Goal: Information Seeking & Learning: Learn about a topic

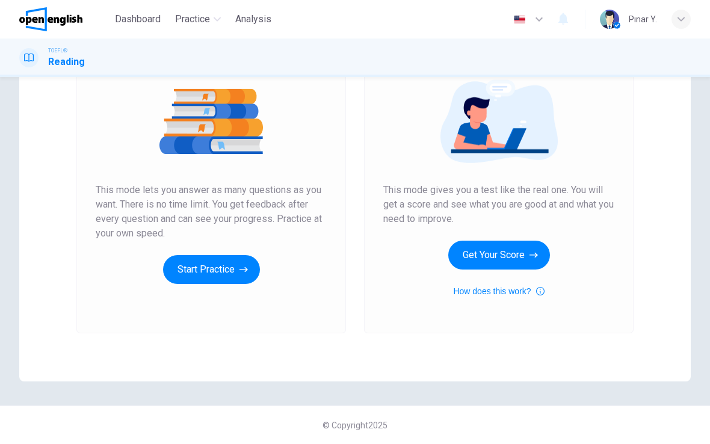
scroll to position [138, 0]
click at [194, 269] on button "Start Practice" at bounding box center [211, 269] width 97 height 29
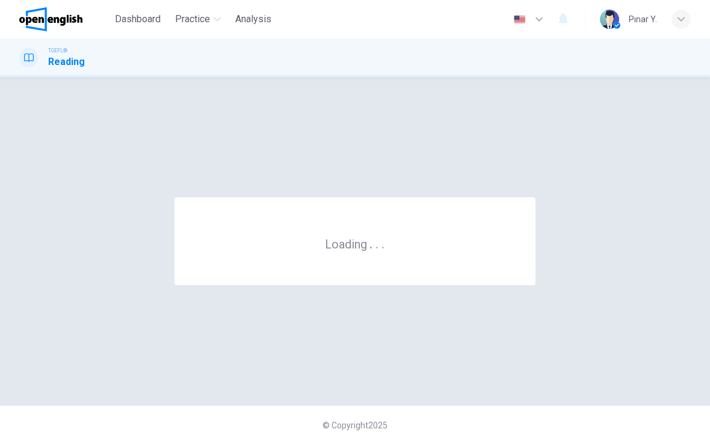
scroll to position [0, 0]
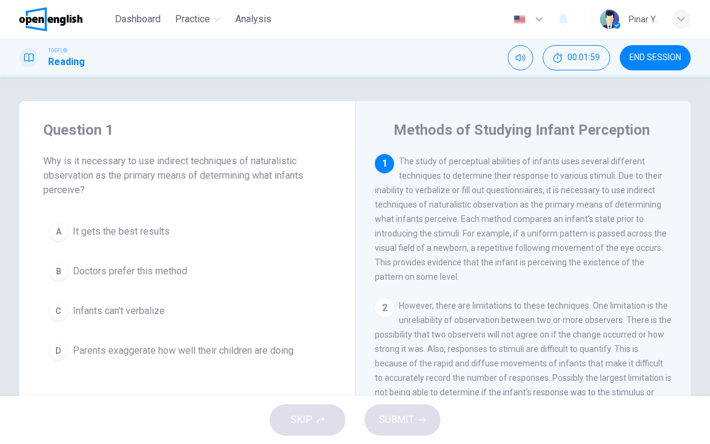
click at [146, 228] on span "It gets the best results" at bounding box center [121, 231] width 97 height 14
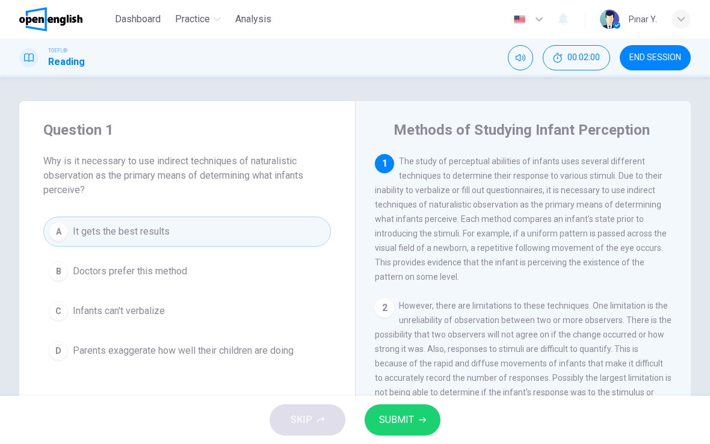
click at [406, 421] on span "SUBMIT" at bounding box center [396, 420] width 35 height 17
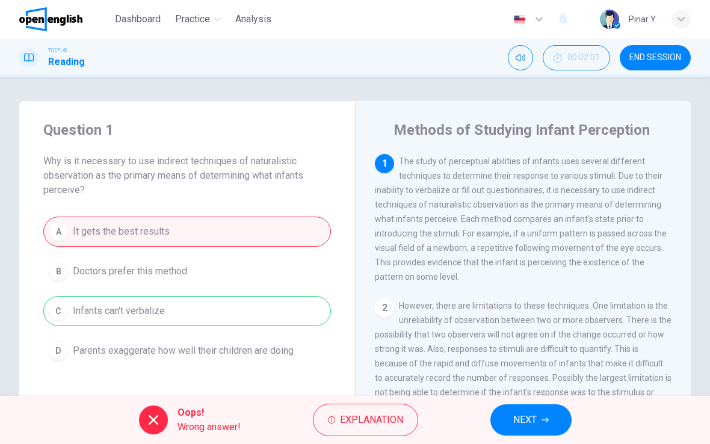
click at [530, 422] on span "NEXT" at bounding box center [524, 420] width 23 height 17
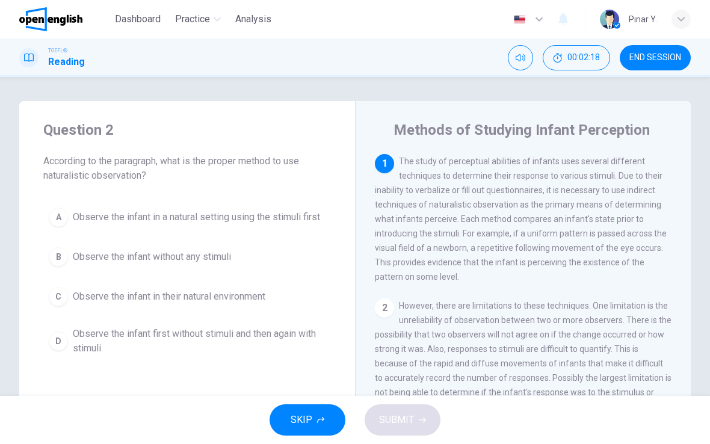
click at [132, 208] on button "A Observe the infant in a natural setting using the stimuli first" at bounding box center [187, 217] width 288 height 30
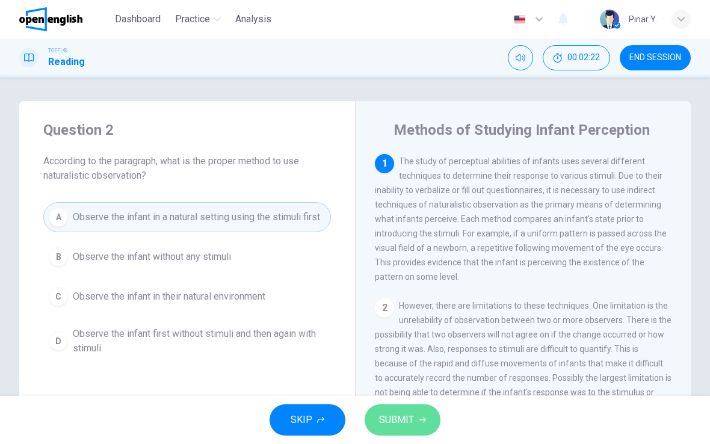
click at [398, 412] on span "SUBMIT" at bounding box center [396, 420] width 35 height 17
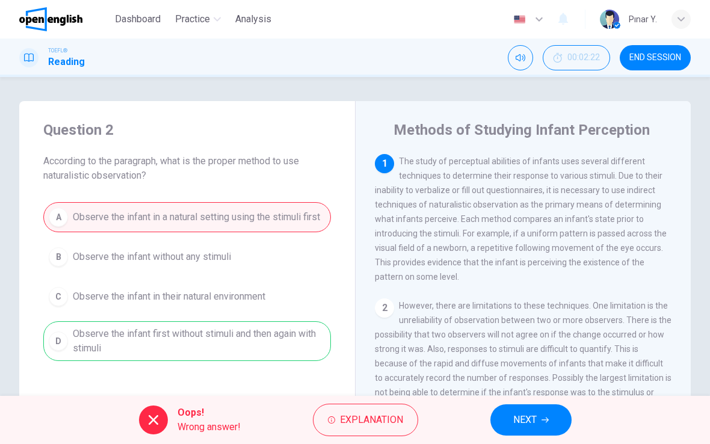
click at [514, 418] on span "NEXT" at bounding box center [524, 420] width 23 height 17
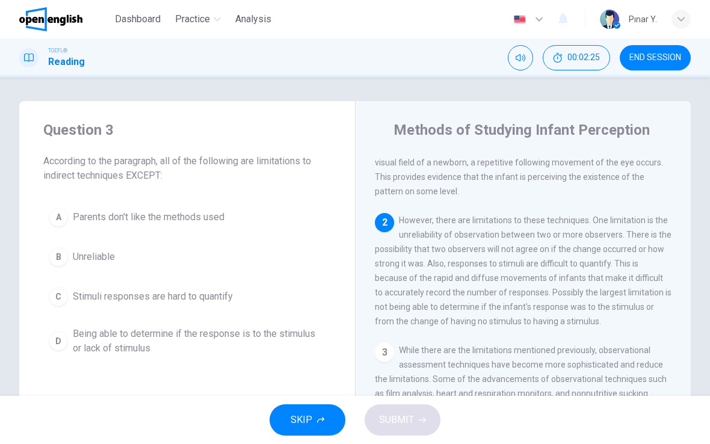
scroll to position [86, 0]
click at [97, 260] on span "Unreliable" at bounding box center [94, 257] width 42 height 14
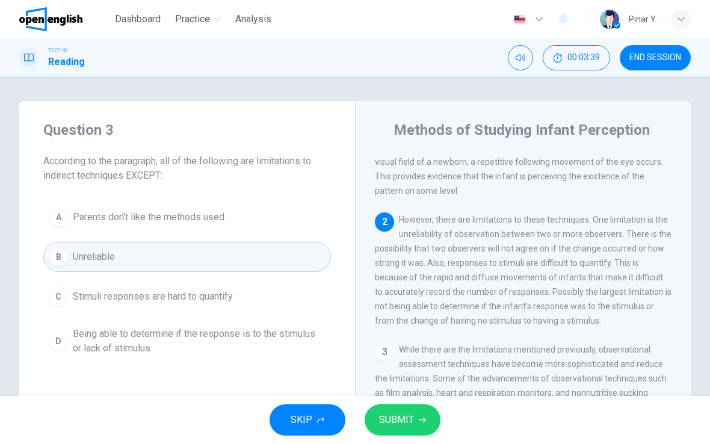
click at [408, 421] on span "SUBMIT" at bounding box center [396, 420] width 35 height 17
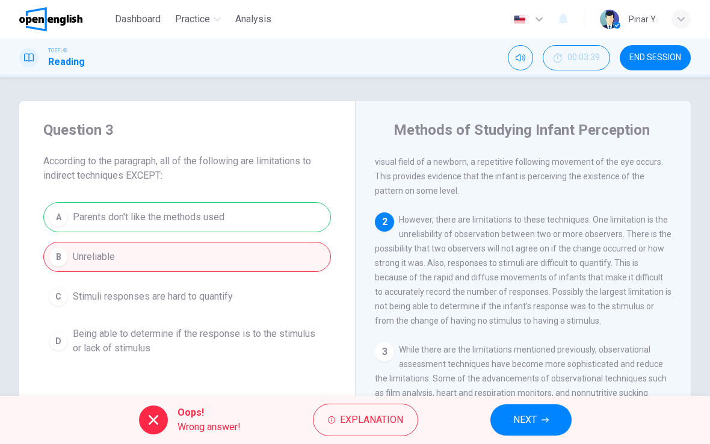
click at [539, 423] on button "NEXT" at bounding box center [531, 419] width 81 height 31
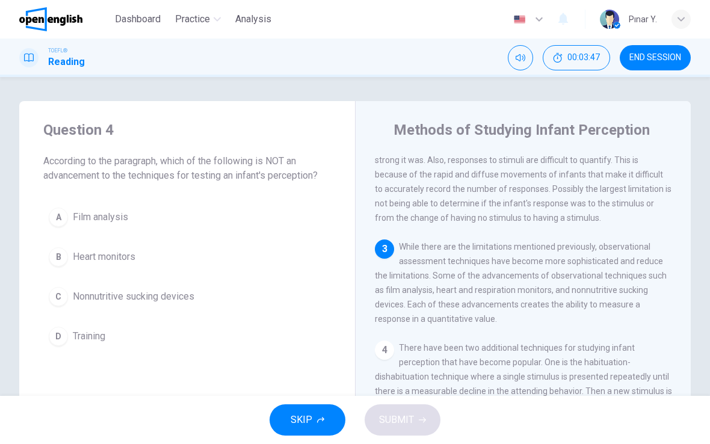
scroll to position [190, 0]
click at [111, 335] on button "D Training" at bounding box center [187, 336] width 288 height 30
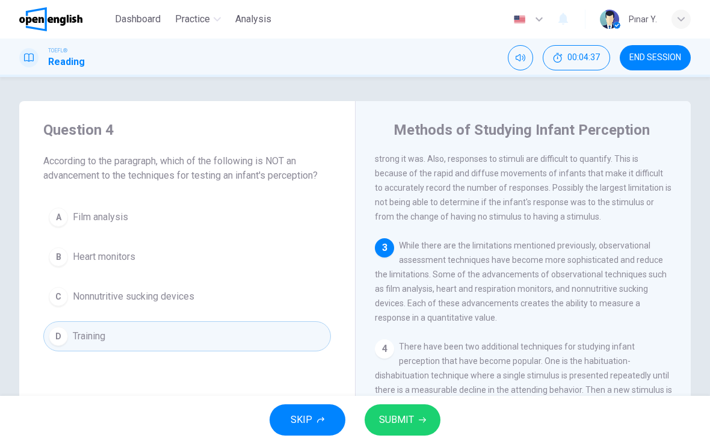
click at [389, 430] on button "SUBMIT" at bounding box center [403, 419] width 76 height 31
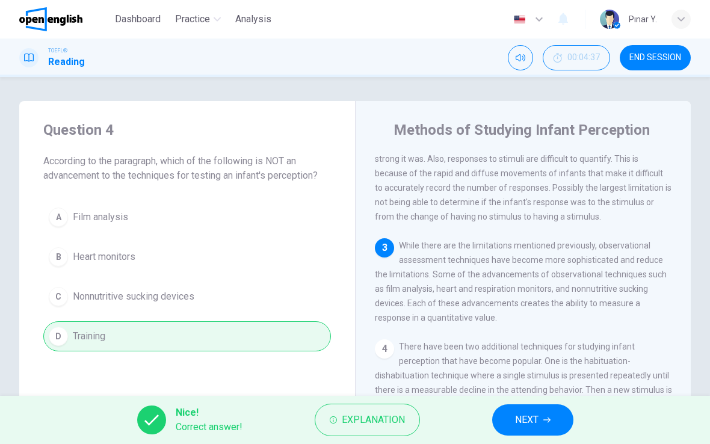
click at [518, 407] on button "NEXT" at bounding box center [532, 419] width 81 height 31
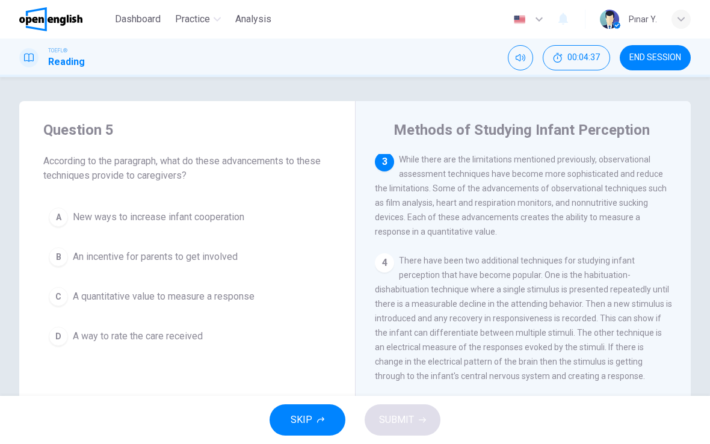
scroll to position [285, 0]
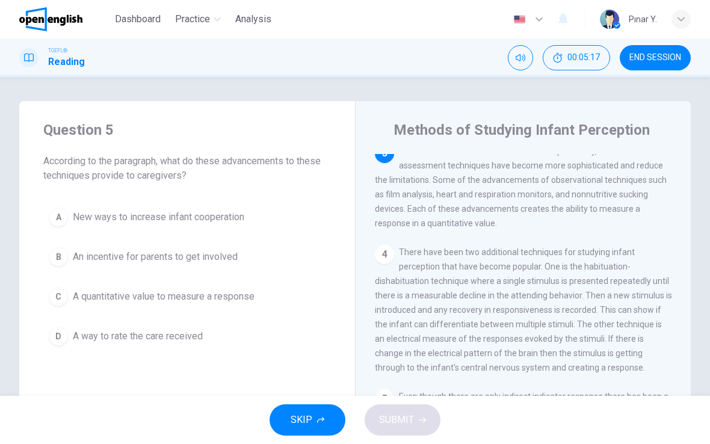
click at [240, 296] on span "A quantitative value to measure a response" at bounding box center [164, 296] width 182 height 14
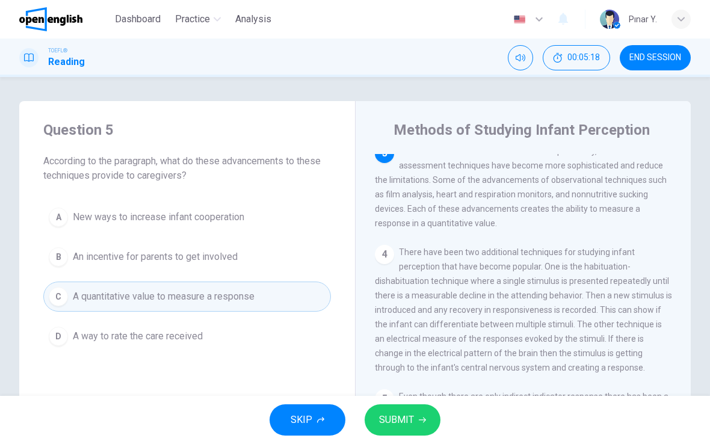
click at [415, 425] on button "SUBMIT" at bounding box center [403, 419] width 76 height 31
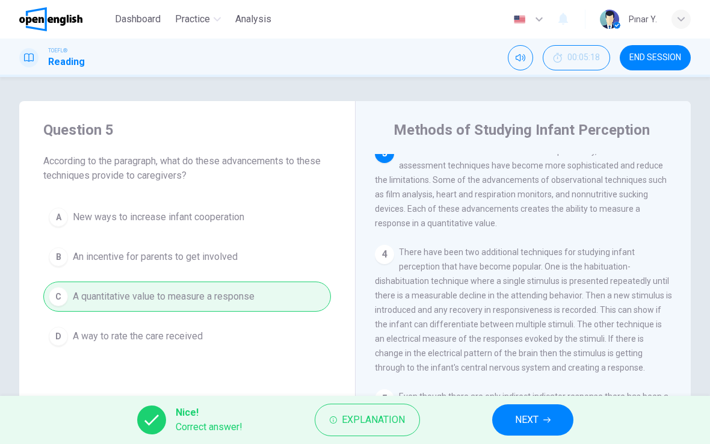
click at [522, 410] on button "NEXT" at bounding box center [532, 419] width 81 height 31
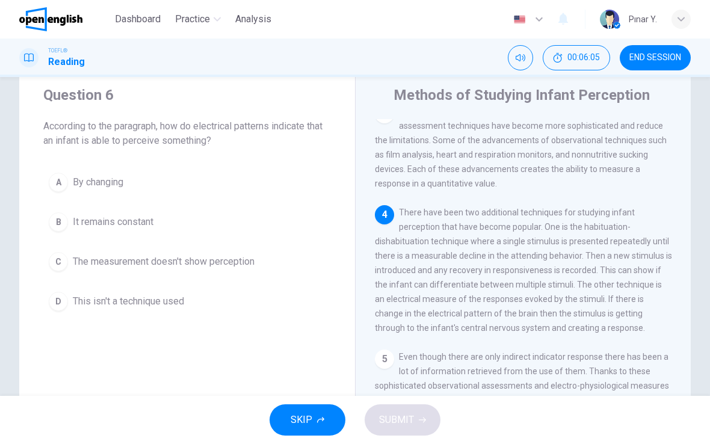
scroll to position [33, 0]
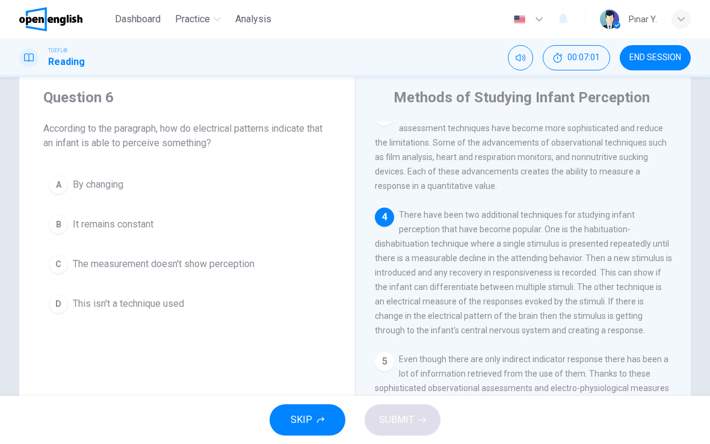
click at [134, 186] on button "A By changing" at bounding box center [187, 185] width 288 height 30
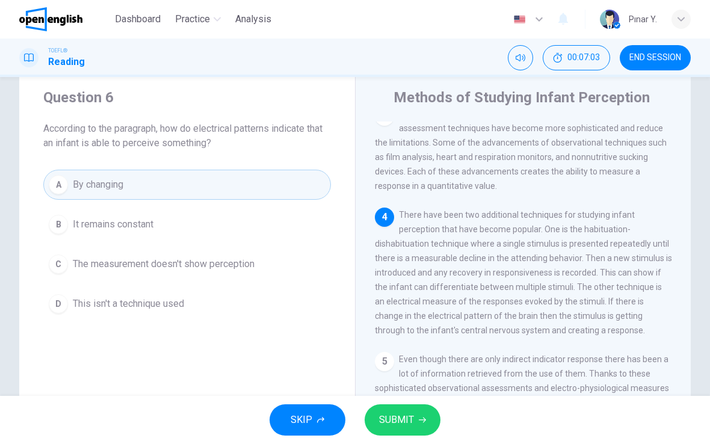
click at [407, 419] on span "SUBMIT" at bounding box center [396, 420] width 35 height 17
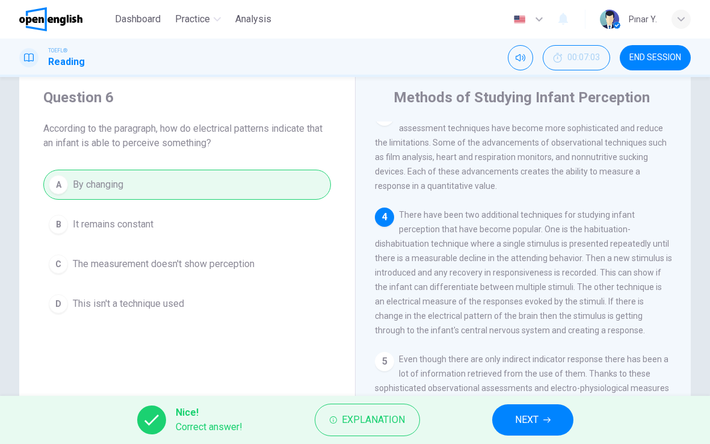
click at [523, 419] on span "NEXT" at bounding box center [526, 420] width 23 height 17
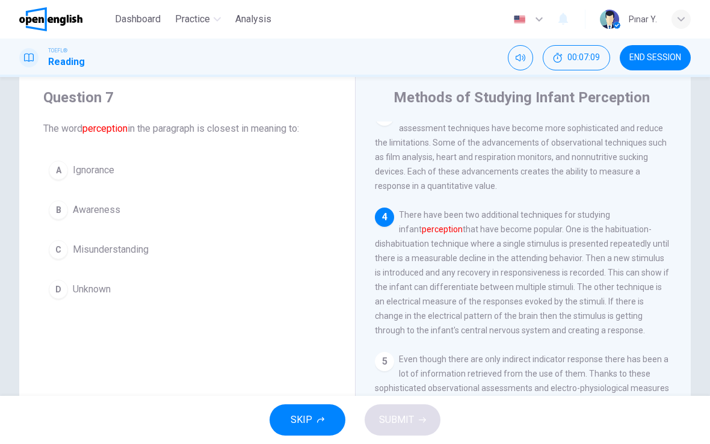
scroll to position [313, 0]
click at [90, 206] on span "Awareness" at bounding box center [97, 210] width 48 height 14
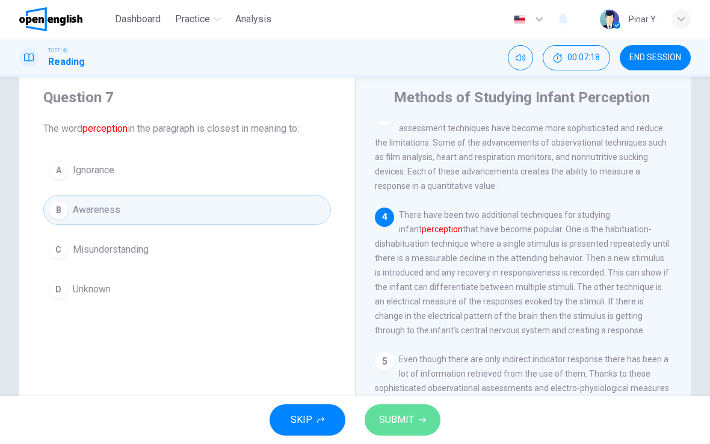
click at [394, 417] on span "SUBMIT" at bounding box center [396, 420] width 35 height 17
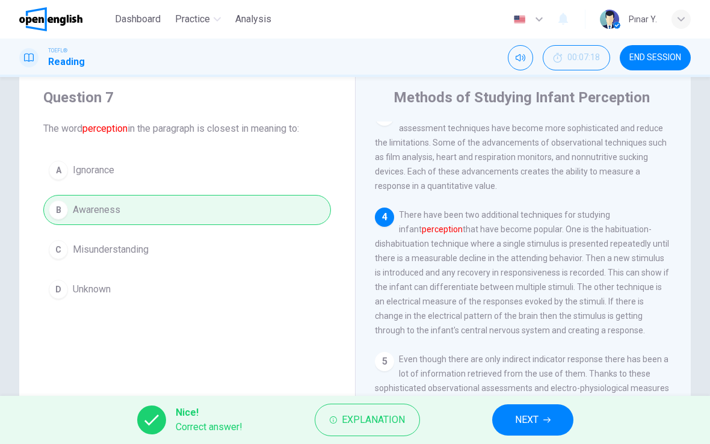
click at [542, 412] on button "NEXT" at bounding box center [532, 419] width 81 height 31
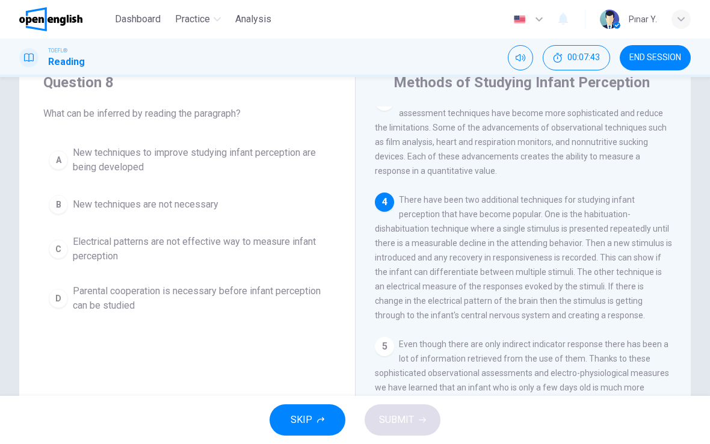
scroll to position [55, 0]
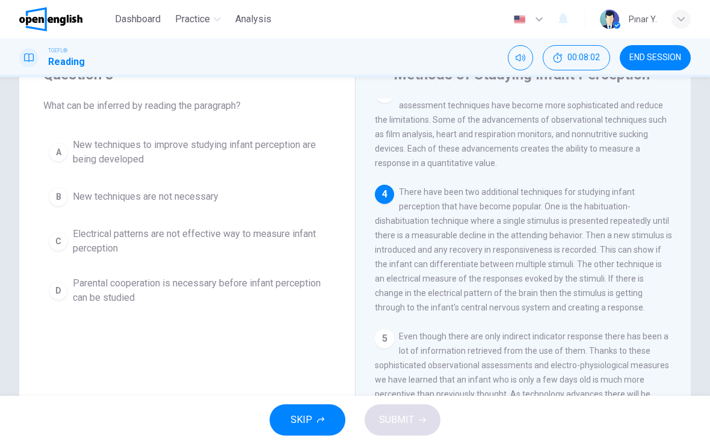
click at [87, 148] on span "New techniques to improve studying infant perception are being developed" at bounding box center [199, 152] width 253 height 29
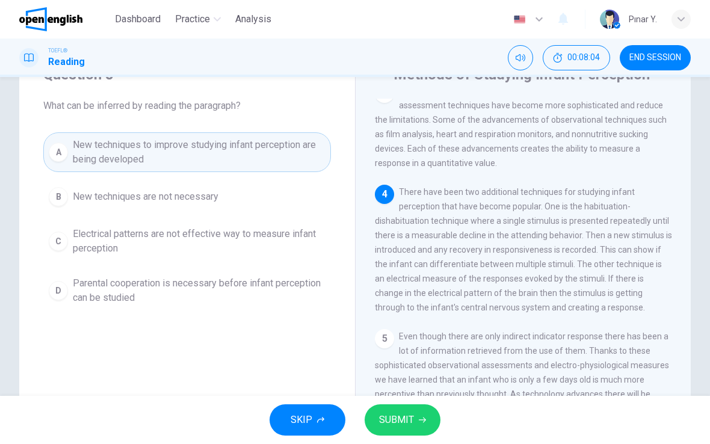
click at [392, 412] on span "SUBMIT" at bounding box center [396, 420] width 35 height 17
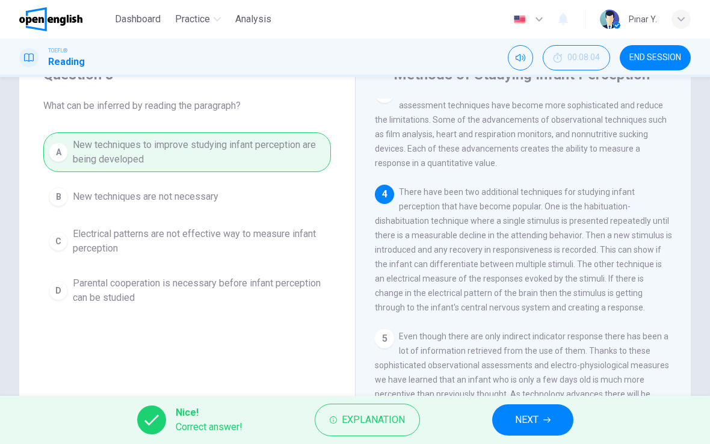
click at [521, 416] on span "NEXT" at bounding box center [526, 420] width 23 height 17
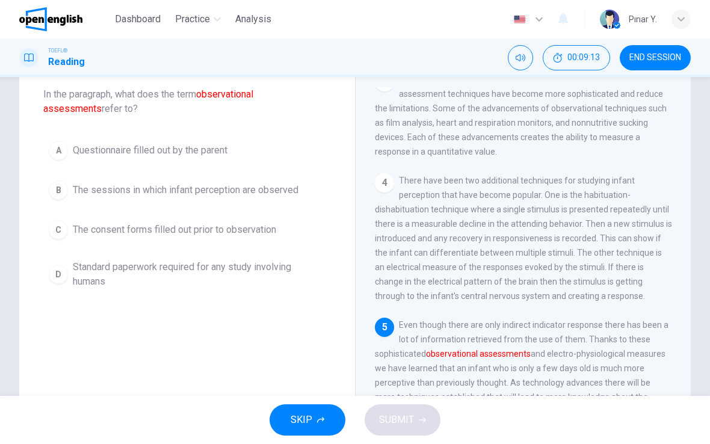
scroll to position [66, 0]
click at [284, 199] on button "B The sessions in which infant perception are observed" at bounding box center [187, 191] width 288 height 30
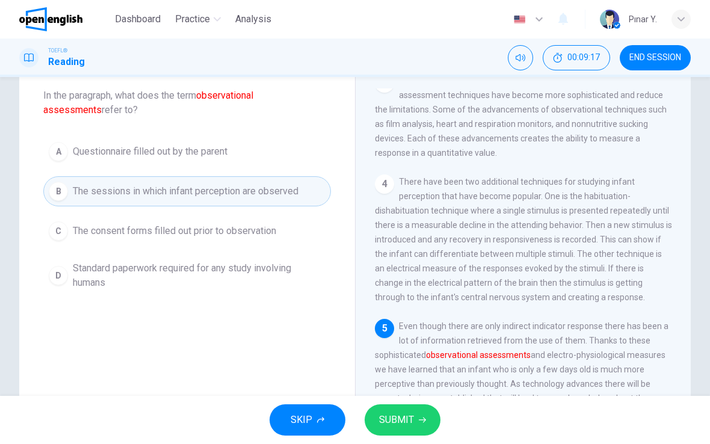
click at [410, 418] on span "SUBMIT" at bounding box center [396, 420] width 35 height 17
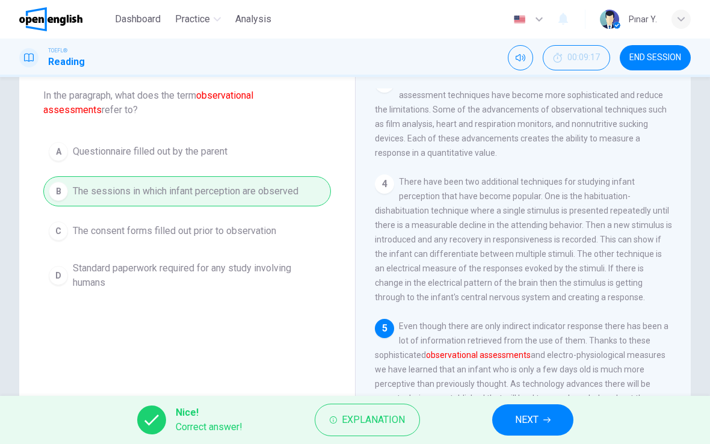
click at [519, 416] on span "NEXT" at bounding box center [526, 420] width 23 height 17
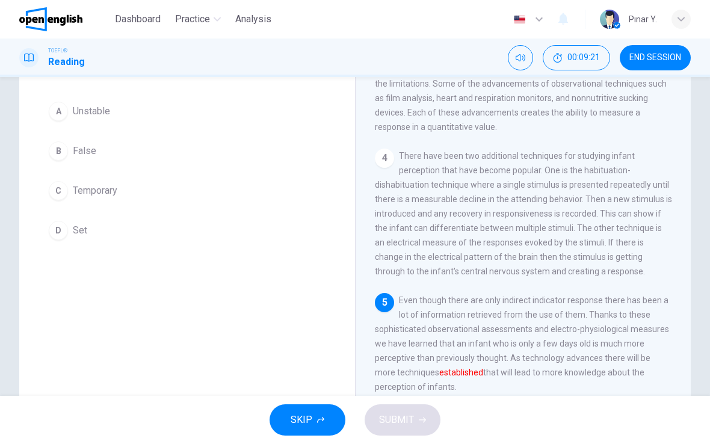
scroll to position [98, 0]
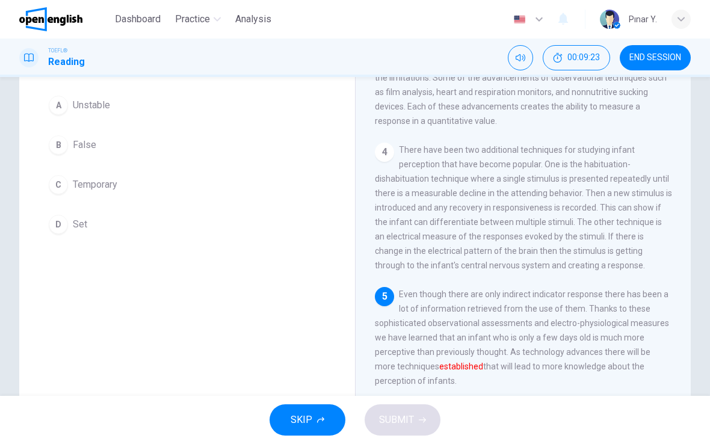
click at [107, 211] on button "D Set" at bounding box center [187, 224] width 288 height 30
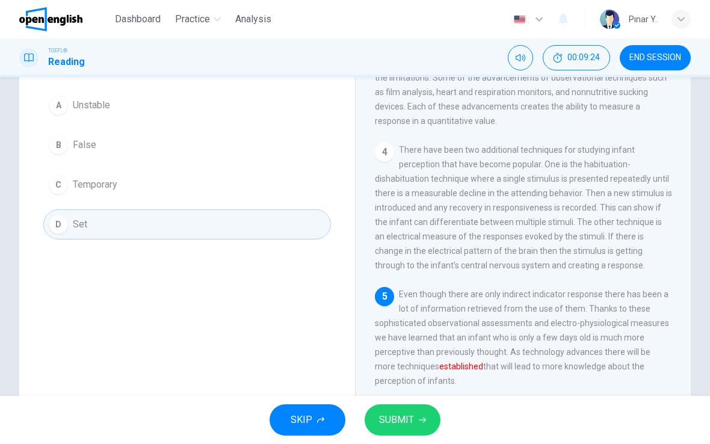
click at [409, 416] on span "SUBMIT" at bounding box center [396, 420] width 35 height 17
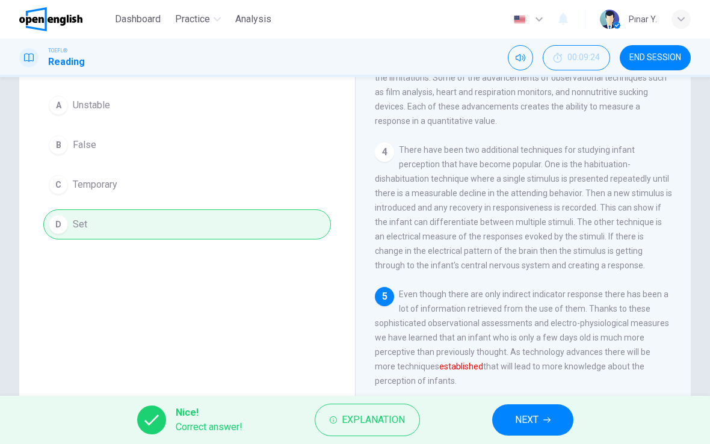
click at [524, 407] on button "NEXT" at bounding box center [532, 419] width 81 height 31
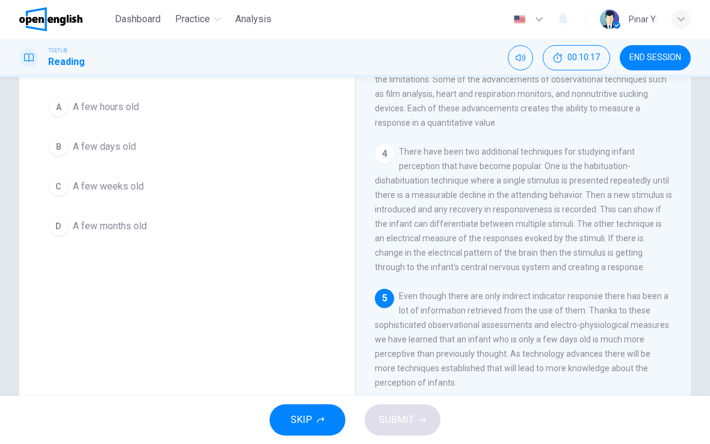
scroll to position [79, 0]
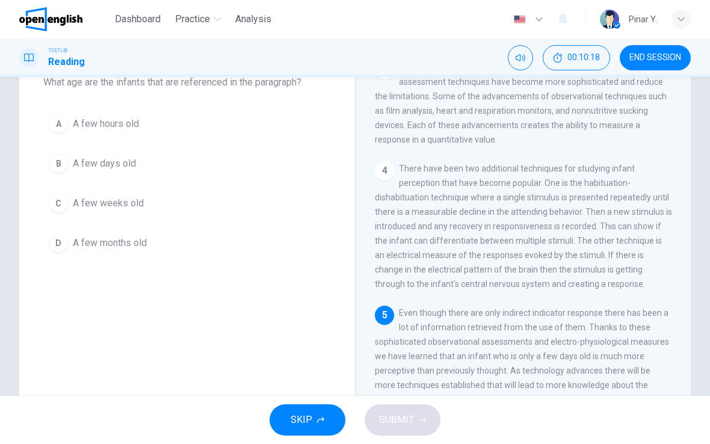
click at [93, 170] on span "A few days old" at bounding box center [104, 163] width 63 height 14
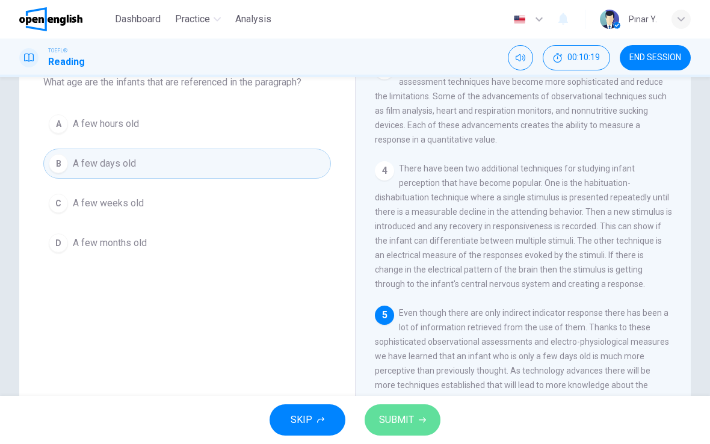
click at [412, 425] on span "SUBMIT" at bounding box center [396, 420] width 35 height 17
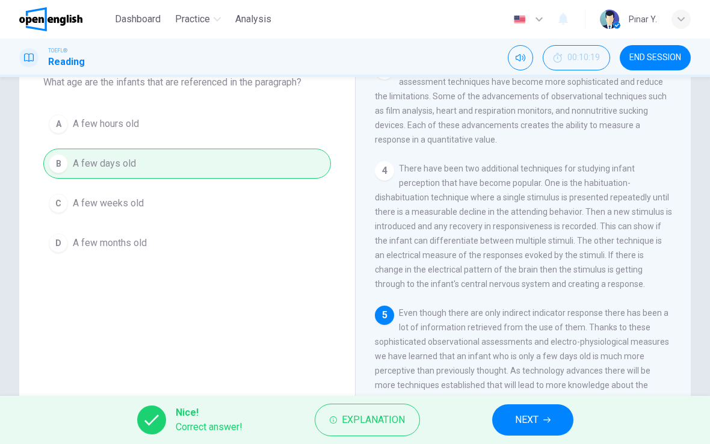
click at [528, 430] on button "NEXT" at bounding box center [532, 419] width 81 height 31
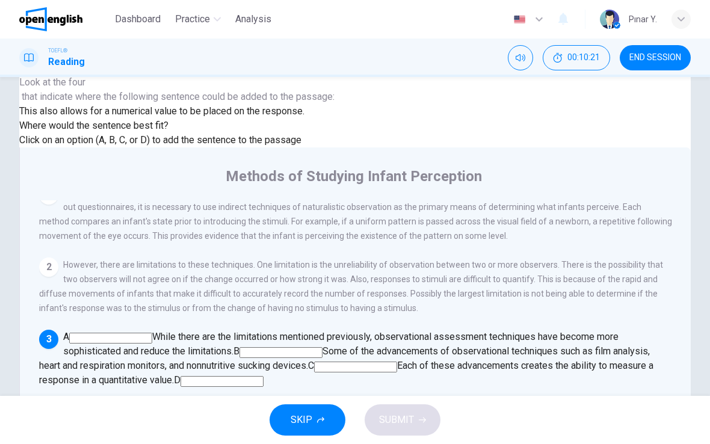
scroll to position [66, 0]
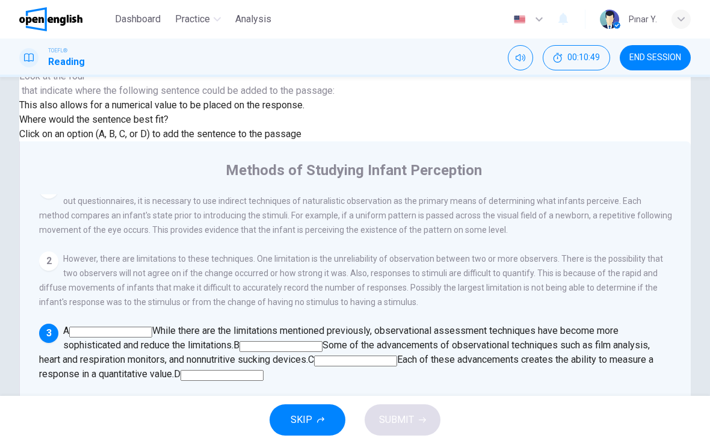
click at [498, 320] on div "1 The study of perceptual abilities of infants uses several different technique…" at bounding box center [363, 367] width 649 height 346
click at [264, 370] on input at bounding box center [222, 375] width 83 height 11
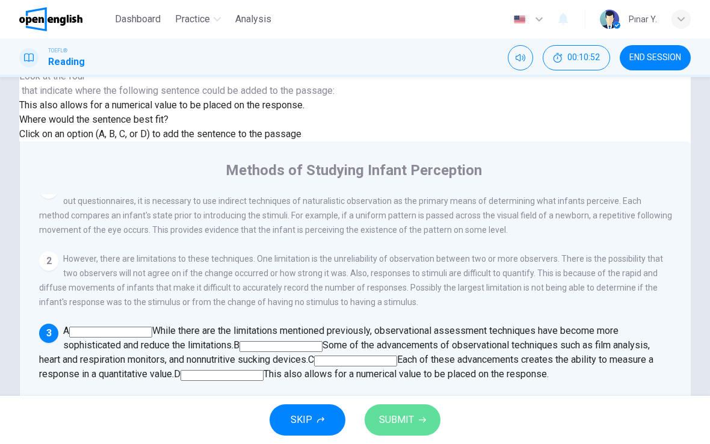
click at [398, 416] on span "SUBMIT" at bounding box center [396, 420] width 35 height 17
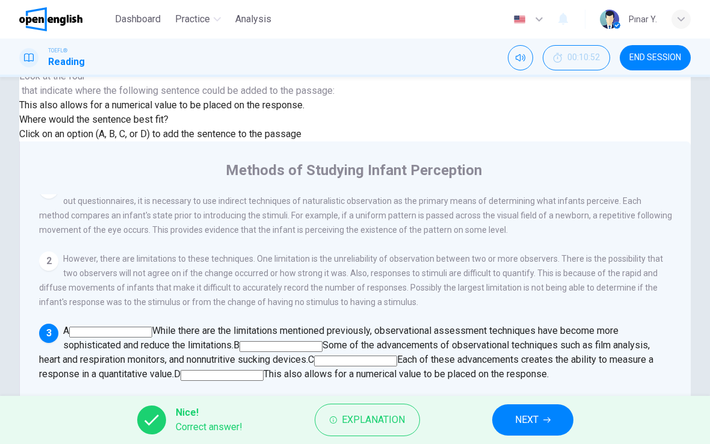
click at [515, 423] on span "NEXT" at bounding box center [526, 420] width 23 height 17
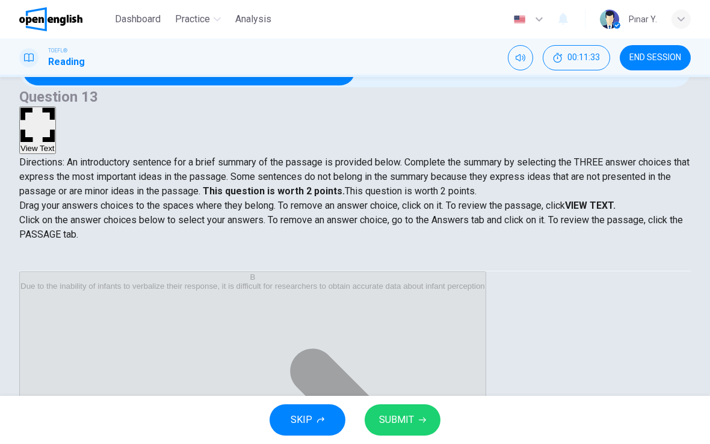
scroll to position [47, 0]
click at [392, 423] on span "SUBMIT" at bounding box center [396, 420] width 35 height 17
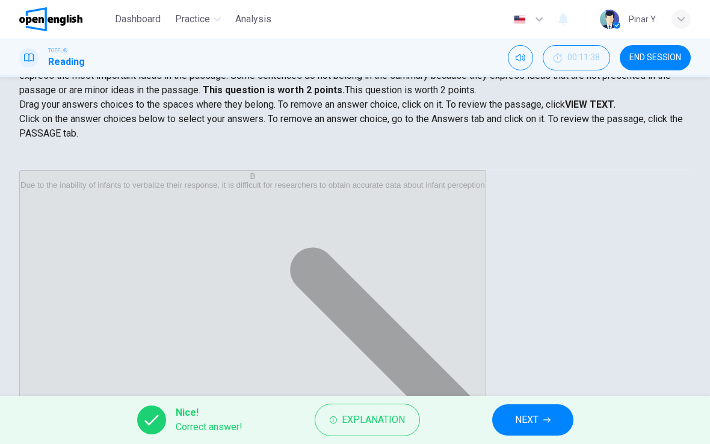
scroll to position [147, 0]
click at [658, 57] on span "END SESSION" at bounding box center [656, 58] width 52 height 10
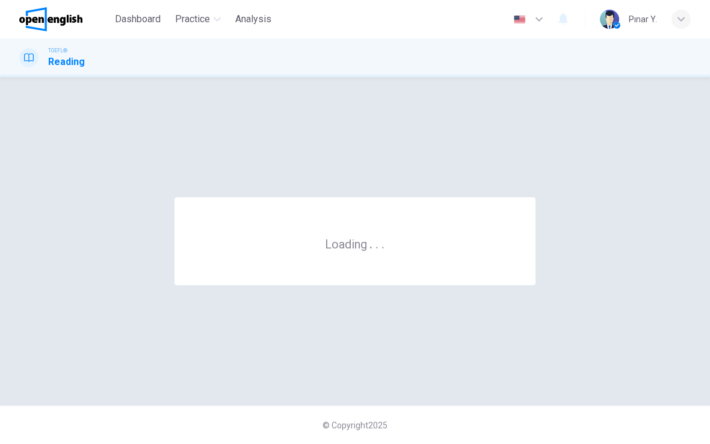
scroll to position [0, 0]
